Goal: Transaction & Acquisition: Purchase product/service

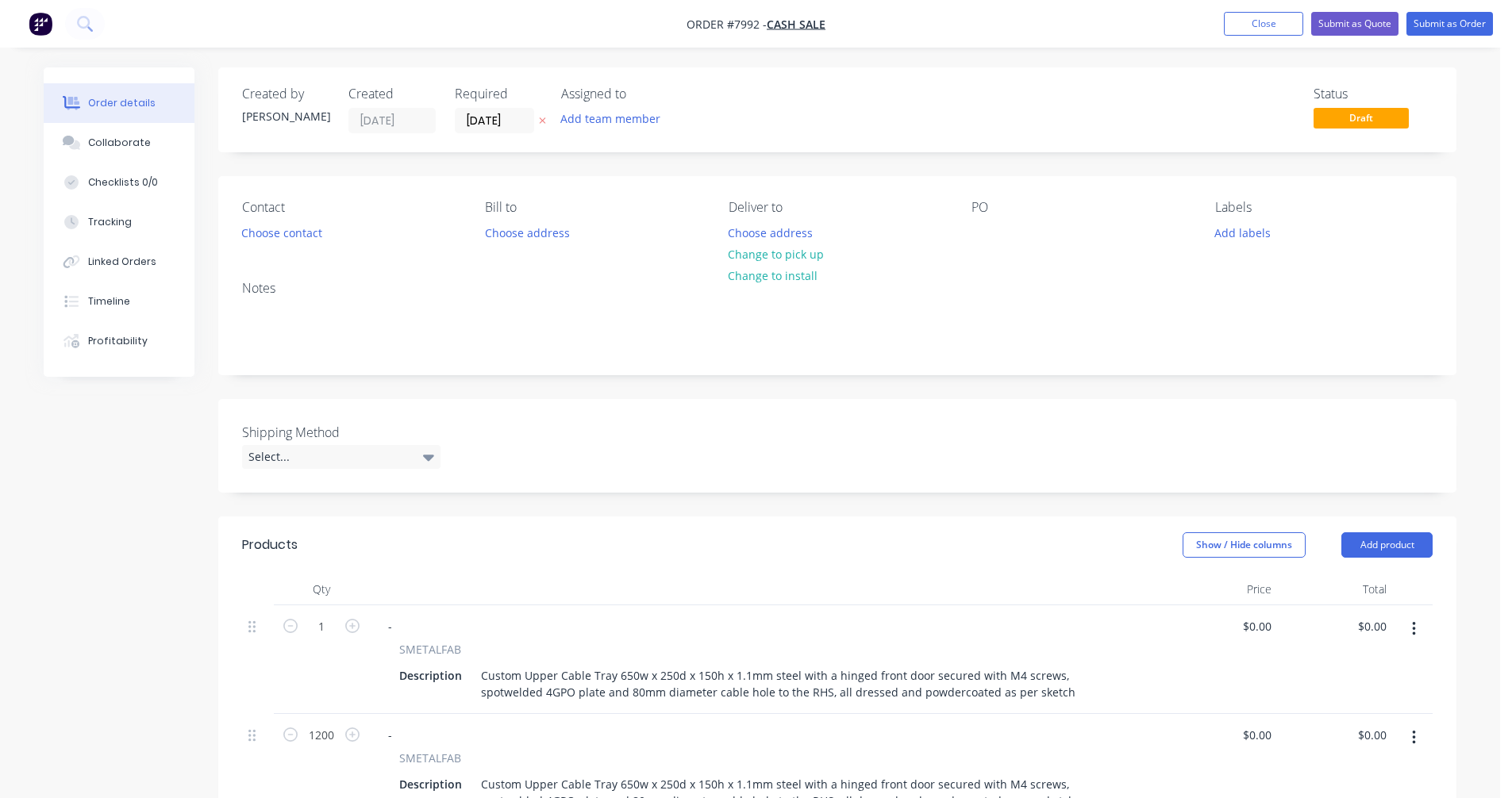
scroll to position [198, 0]
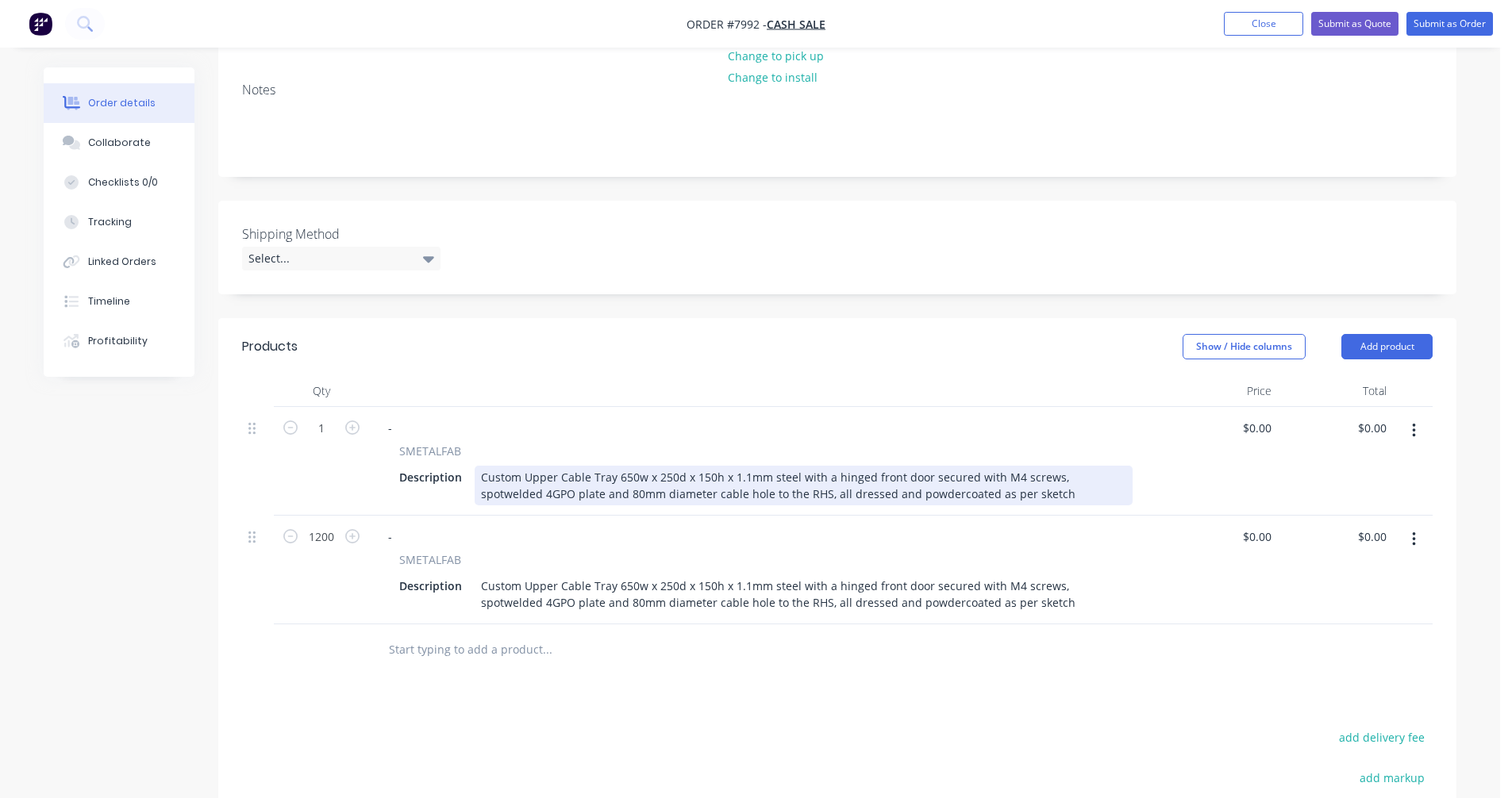
click at [964, 484] on div "Custom Upper Cable Tray 650w x 250d x 150h x 1.1mm steel with a hinged front do…" at bounding box center [804, 486] width 659 height 40
type input "$347.50"
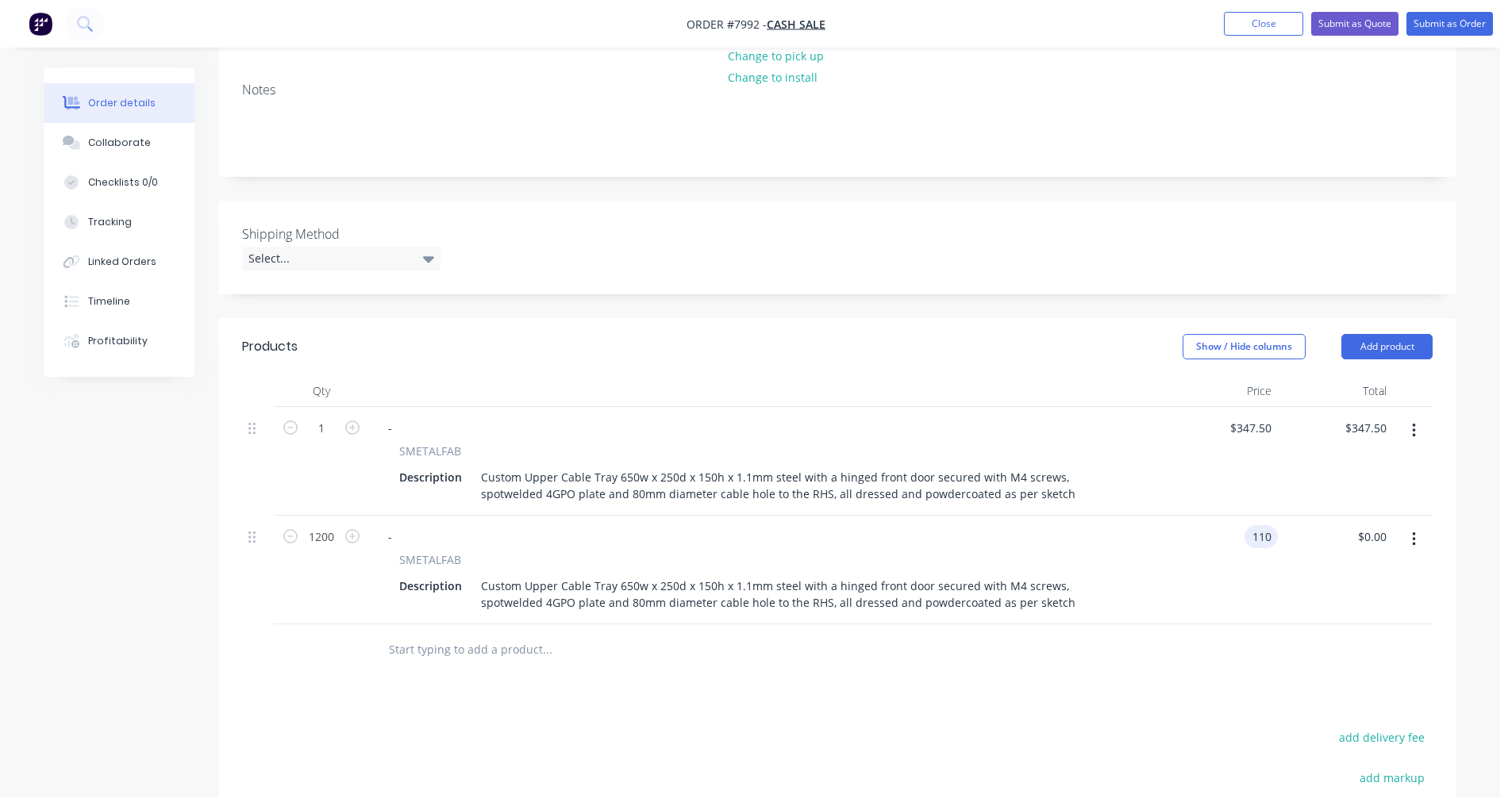
type input "$110.00"
type input "$132,000.00"
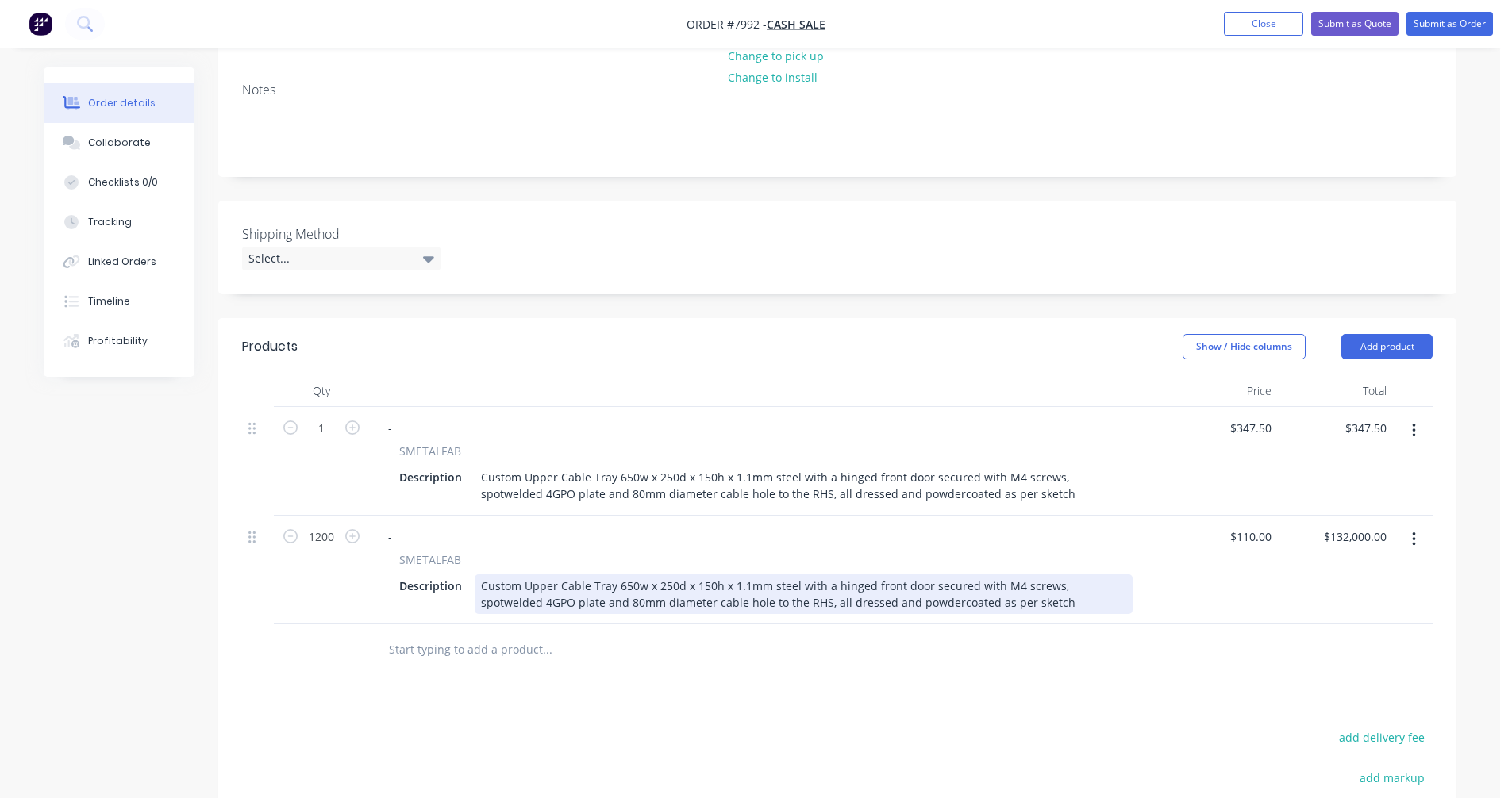
click at [952, 596] on div "Custom Upper Cable Tray 650w x 250d x 150h x 1.1mm steel with a hinged front do…" at bounding box center [804, 594] width 659 height 40
type input "$109.00"
type input "$130,800.00"
